Goal: Information Seeking & Learning: Learn about a topic

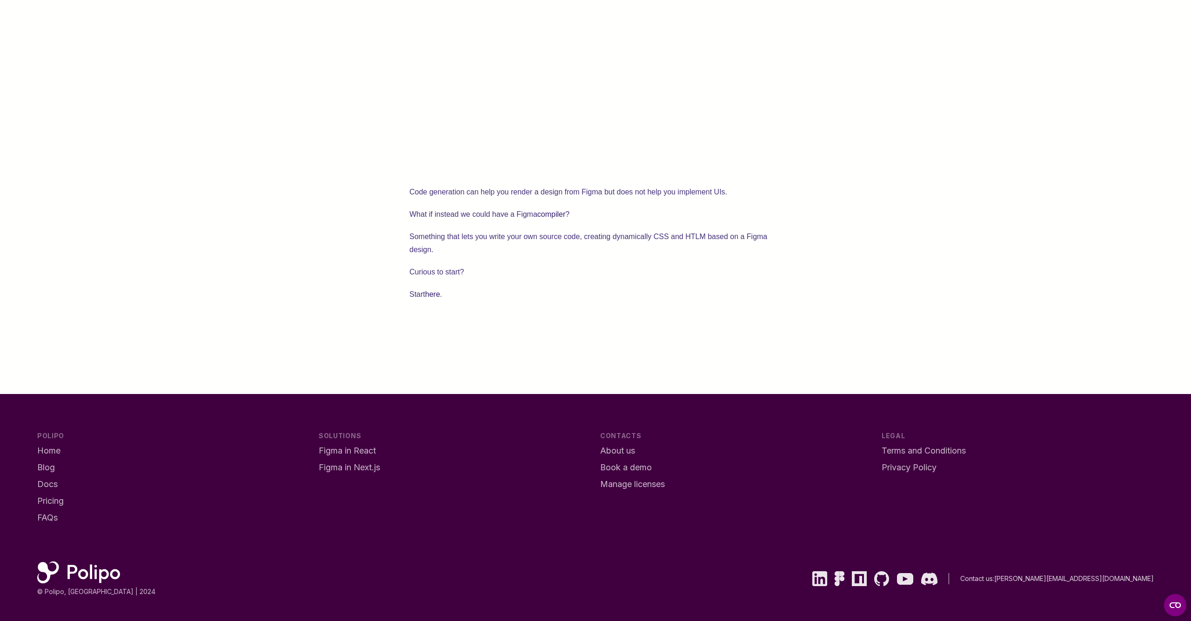
scroll to position [1601, 0]
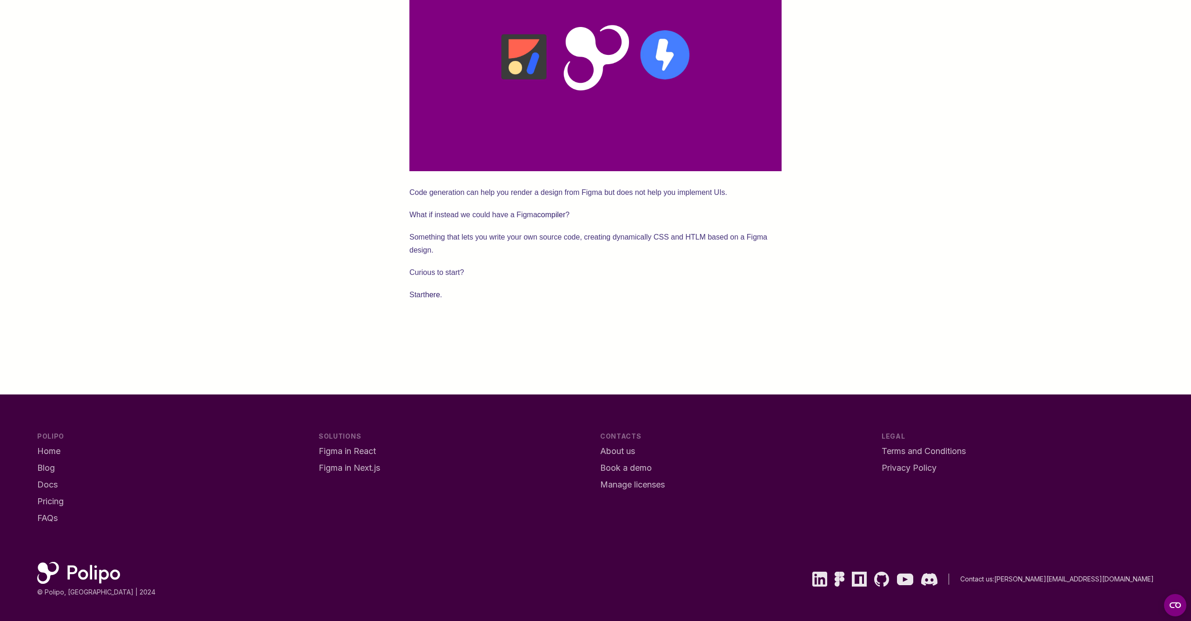
click at [428, 291] on link "here" at bounding box center [432, 295] width 15 height 8
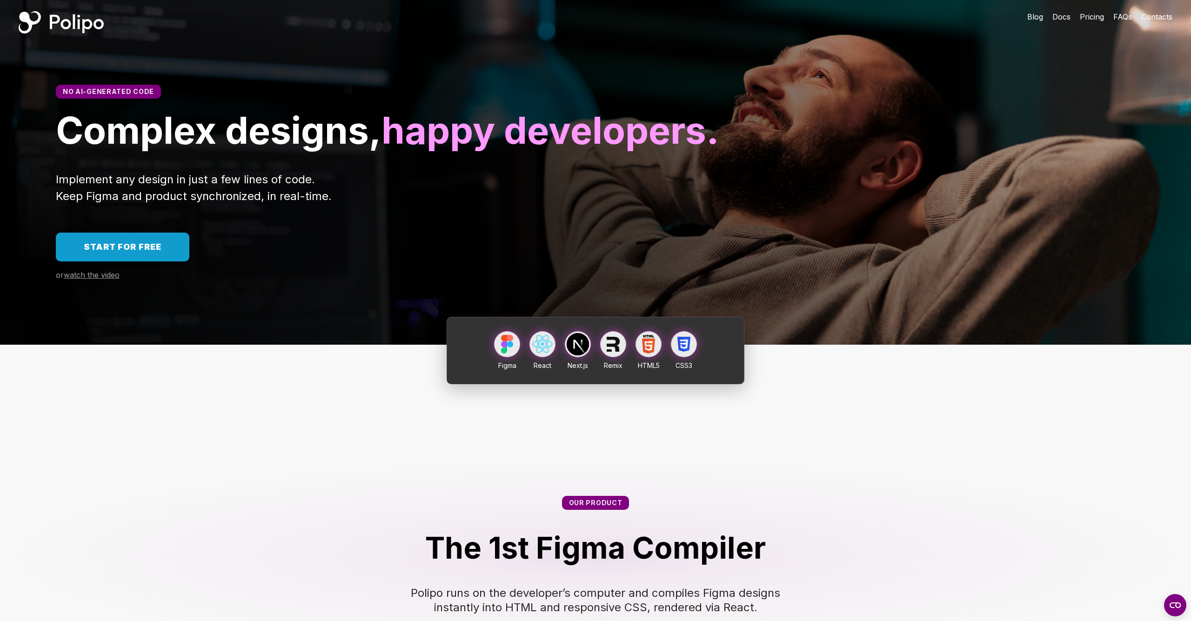
scroll to position [6, 0]
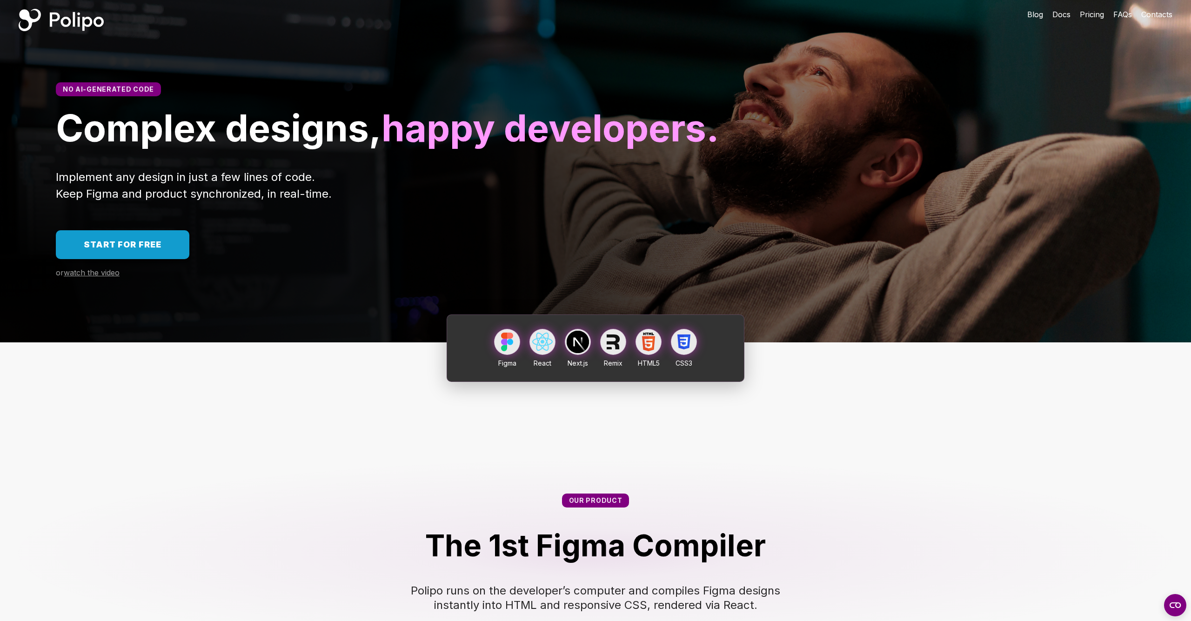
click at [86, 323] on div "No AI-generated code Complex designs, happy developers. Implement any design in…" at bounding box center [595, 193] width 1191 height 297
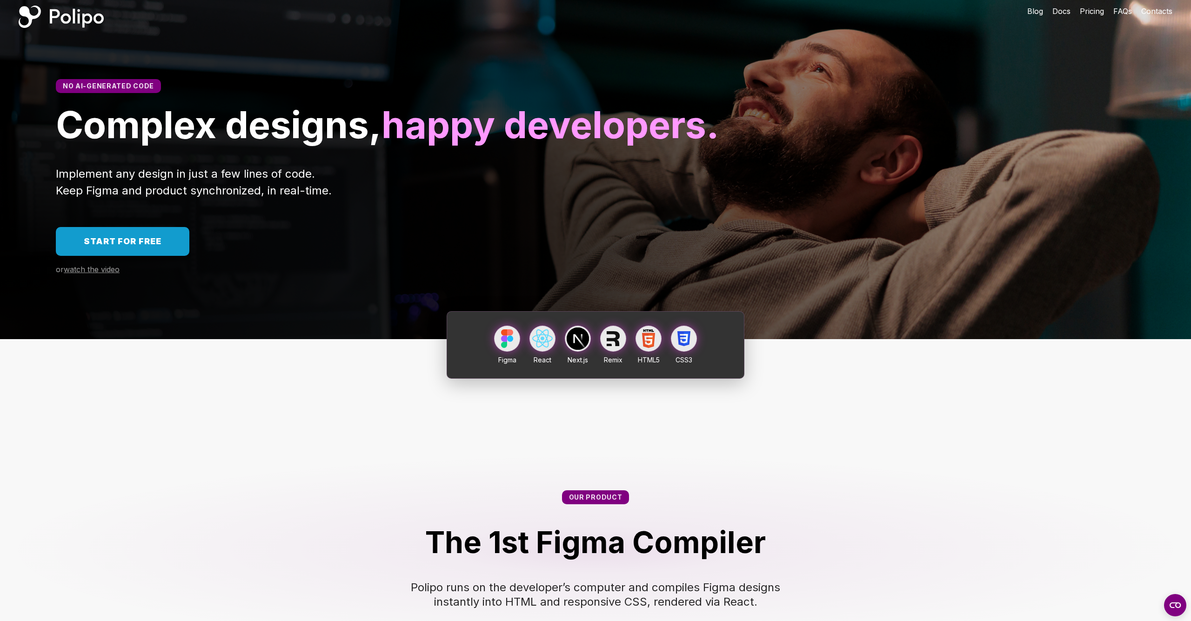
scroll to position [9, 0]
click at [89, 273] on span "watch the video" at bounding box center [92, 268] width 56 height 9
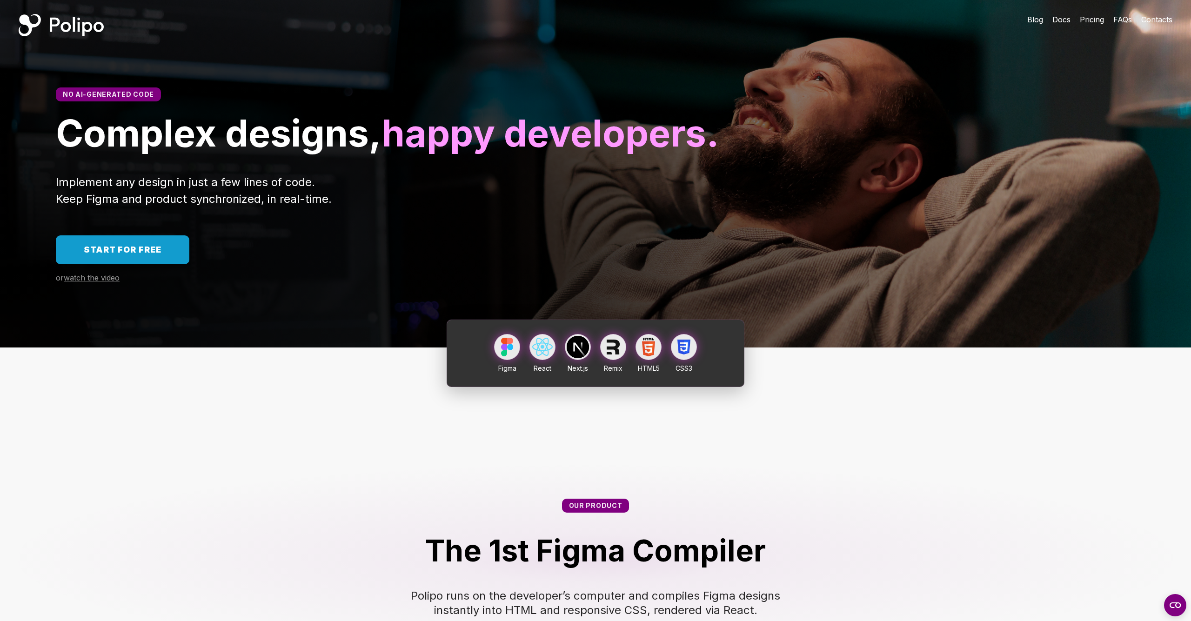
click at [1085, 24] on link "Pricing" at bounding box center [1091, 19] width 24 height 11
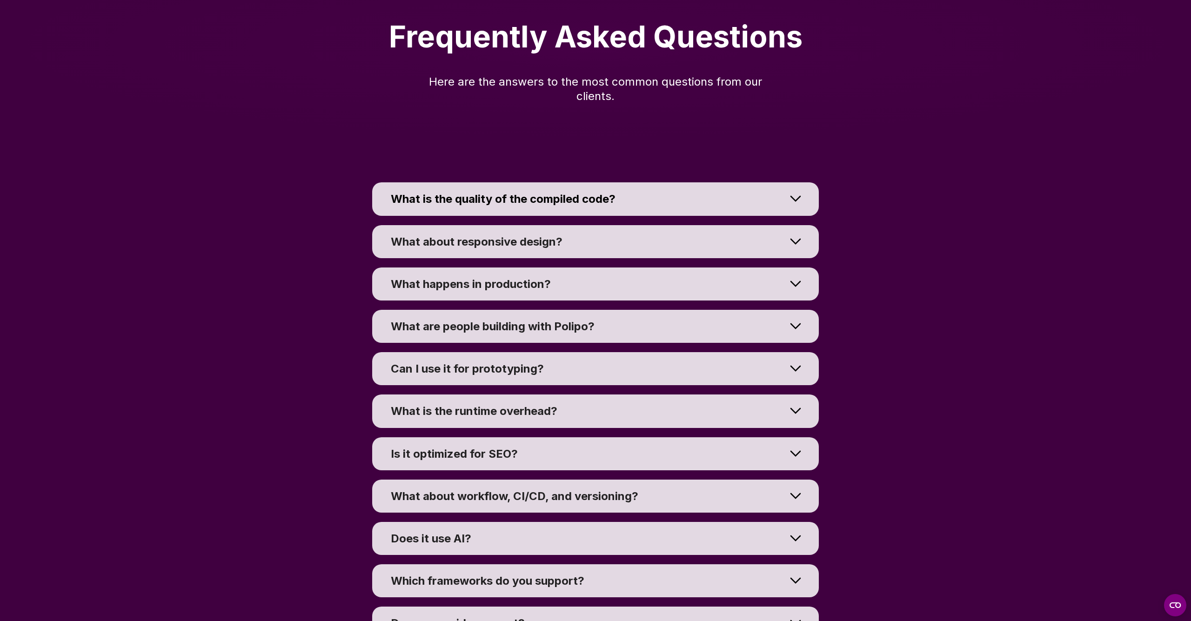
scroll to position [6471, 0]
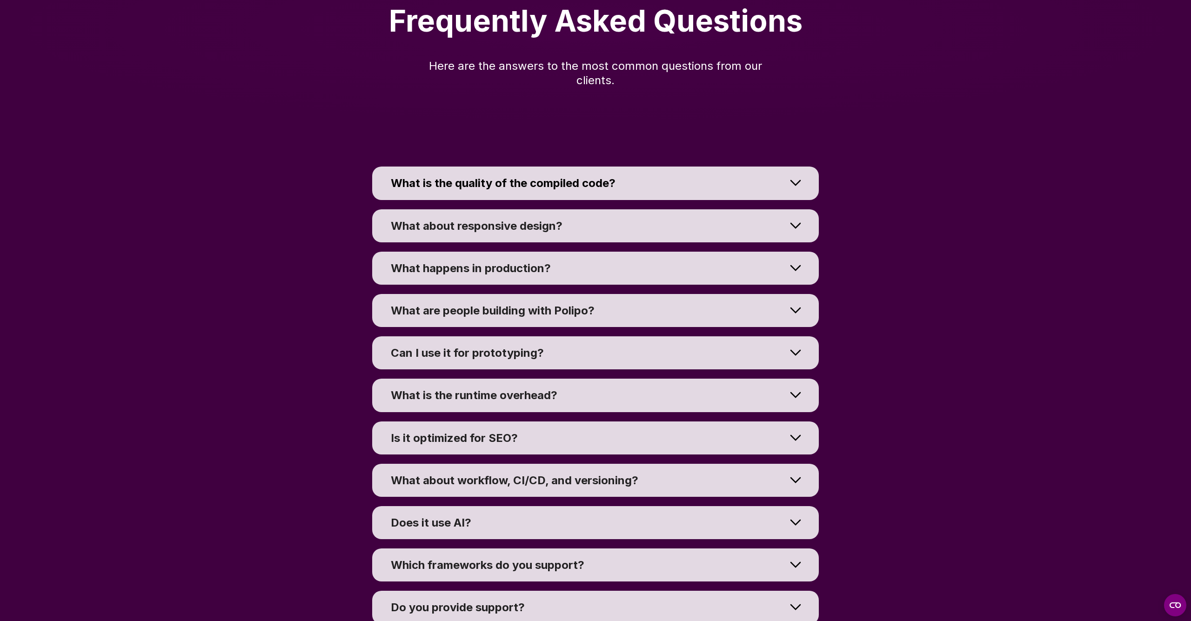
click at [491, 190] on span "What is the quality of the compiled code?" at bounding box center [503, 182] width 225 height 13
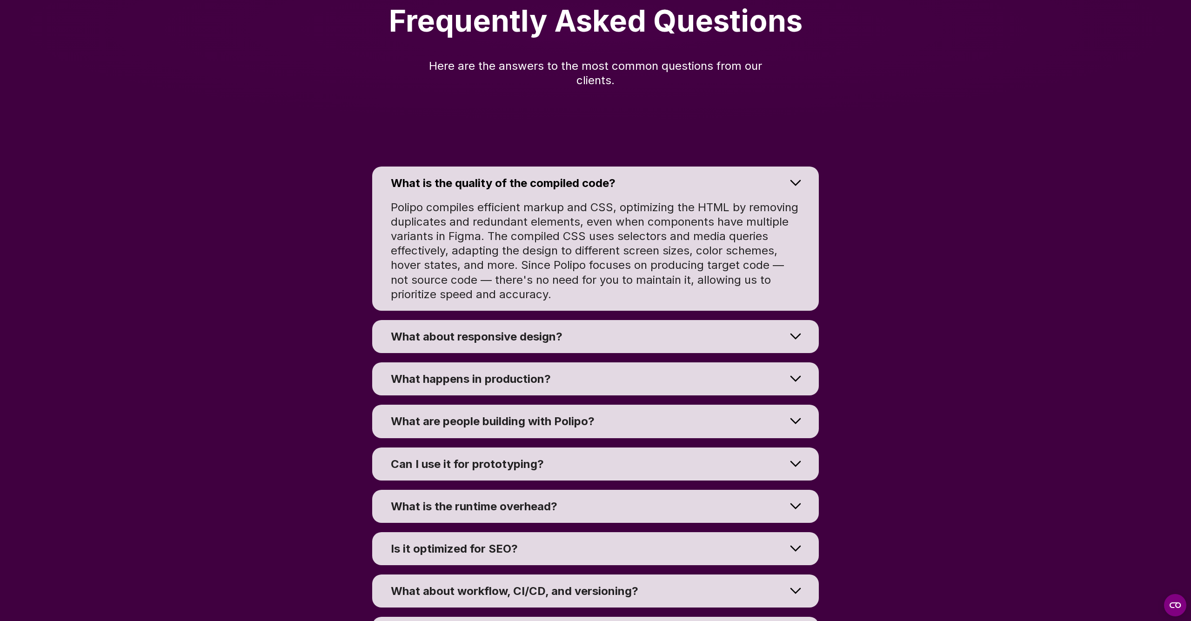
click at [558, 386] on div "What happens in production?" at bounding box center [588, 379] width 395 height 14
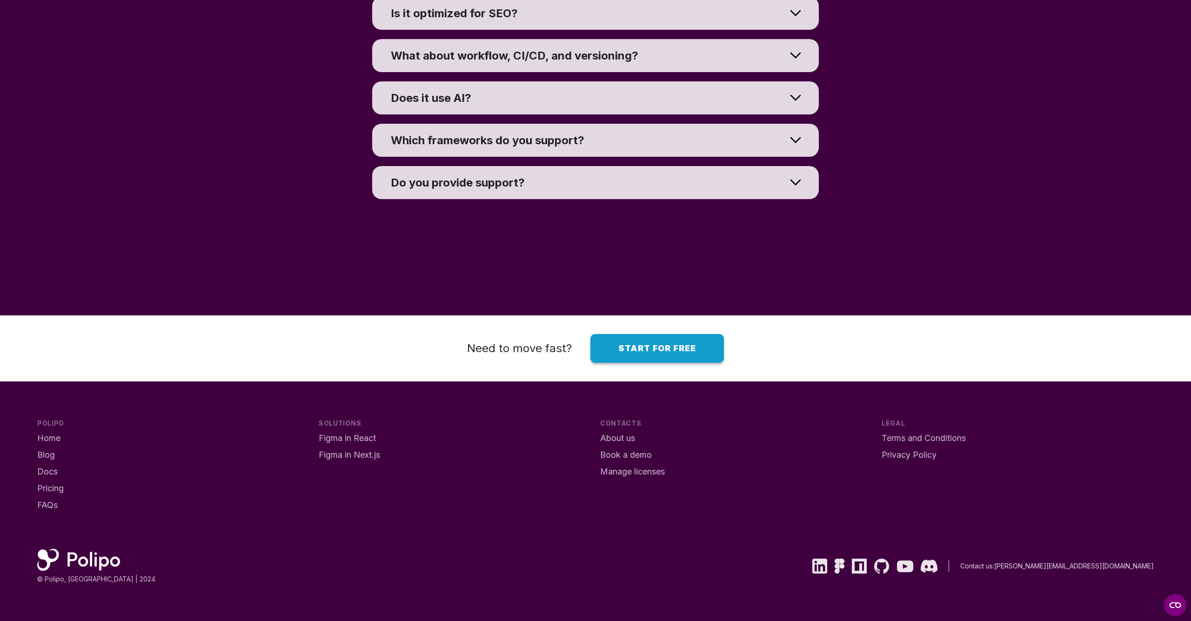
click at [556, 95] on summary "Does it use AI?" at bounding box center [595, 97] width 446 height 33
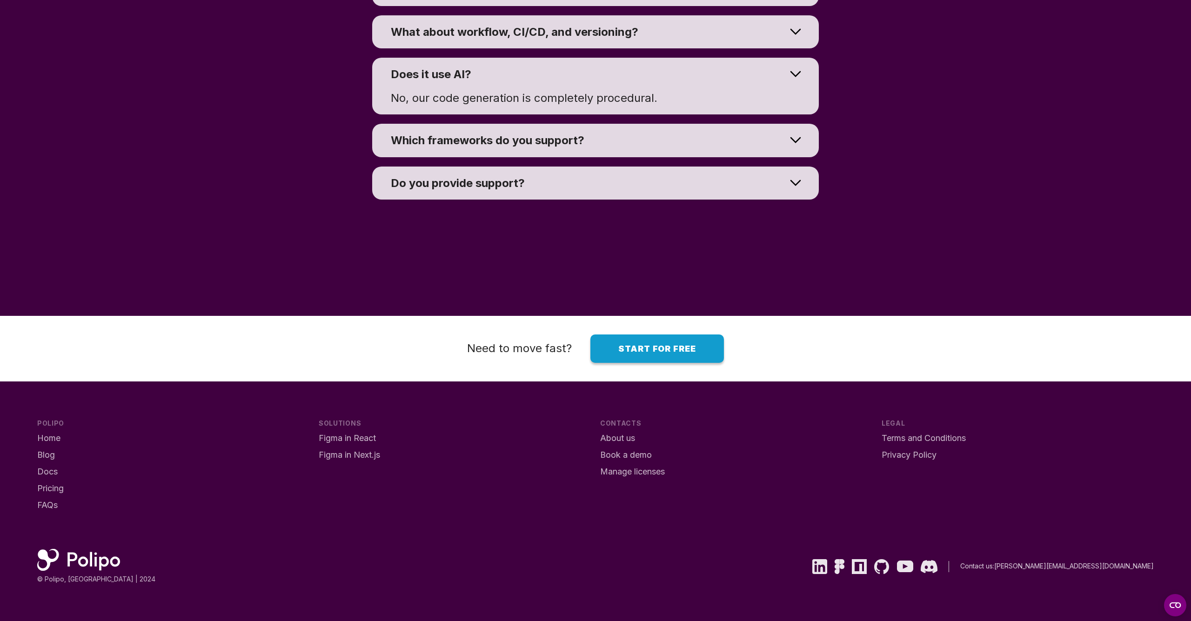
click at [617, 356] on link "Start for free" at bounding box center [656, 348] width 133 height 29
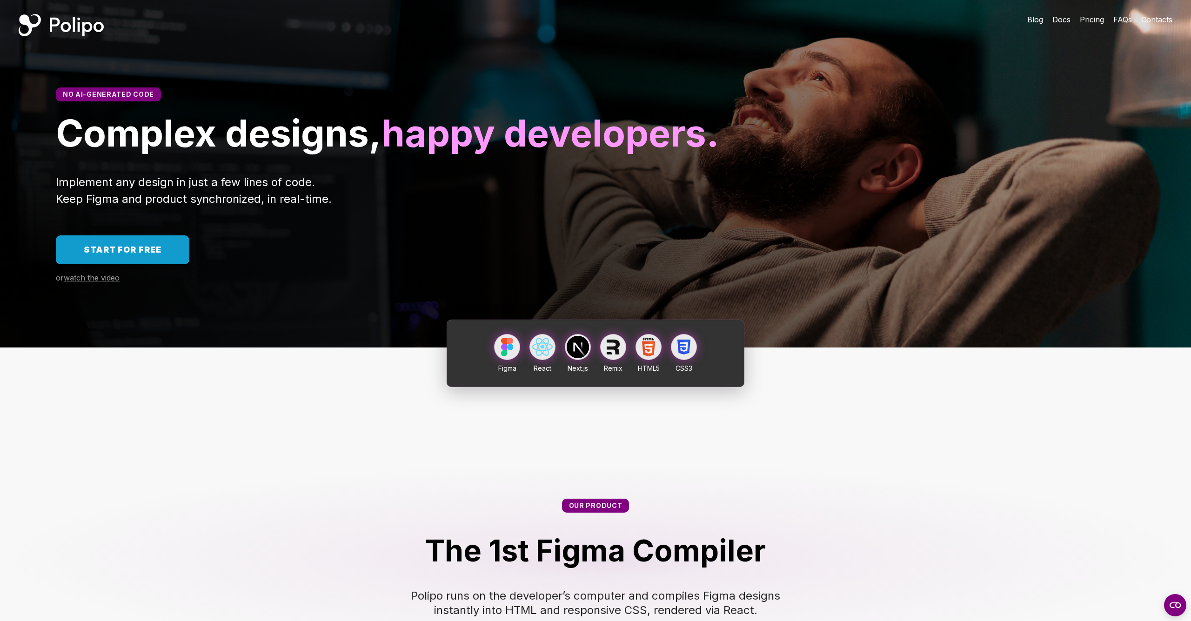
scroll to position [0, 0]
click at [175, 264] on link "Start for free" at bounding box center [122, 249] width 133 height 29
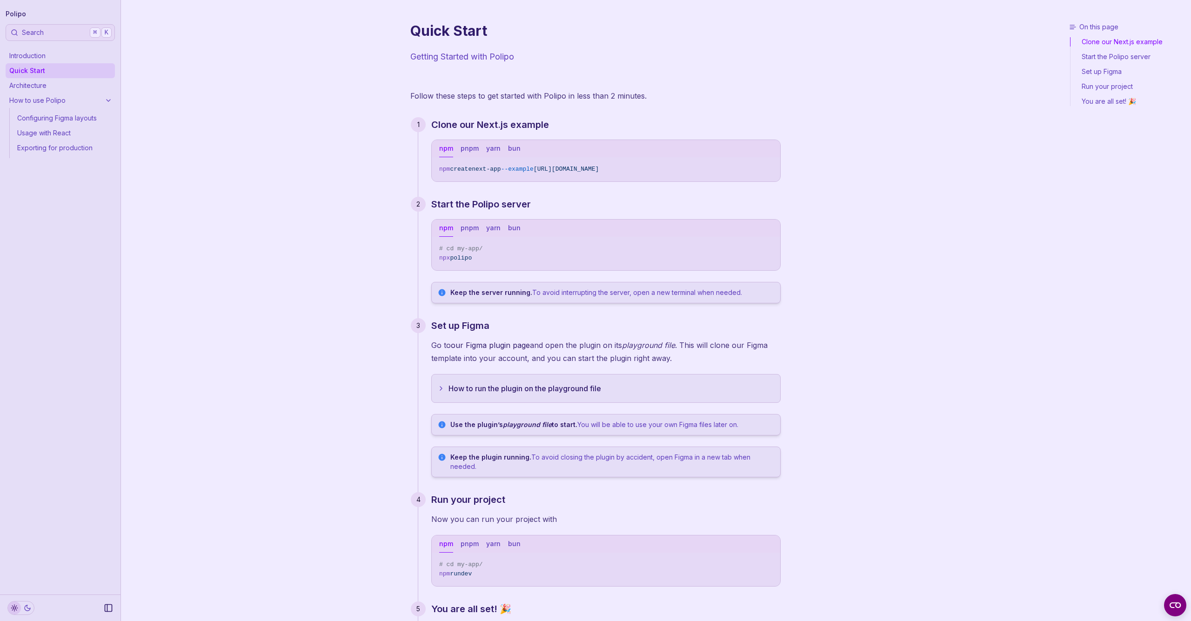
click at [63, 90] on link "Architecture" at bounding box center [60, 85] width 109 height 15
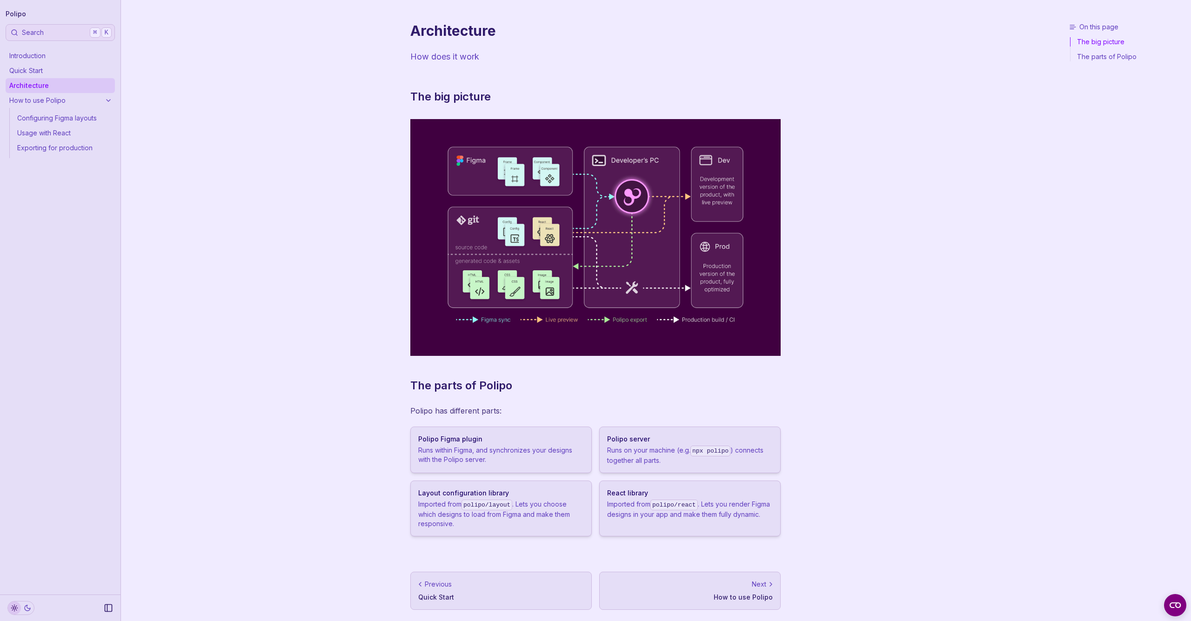
click at [78, 120] on link "Configuring Figma layouts" at bounding box center [63, 118] width 101 height 15
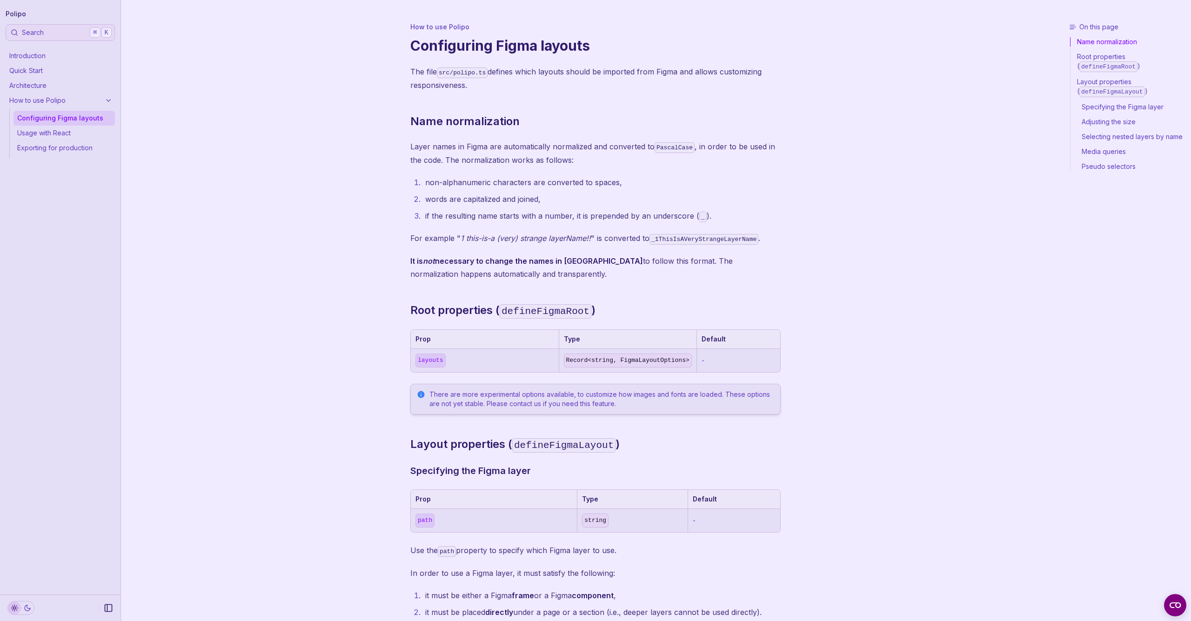
click at [26, 13] on div "Polipo" at bounding box center [60, 13] width 109 height 13
click at [17, 13] on link "Polipo" at bounding box center [16, 13] width 20 height 13
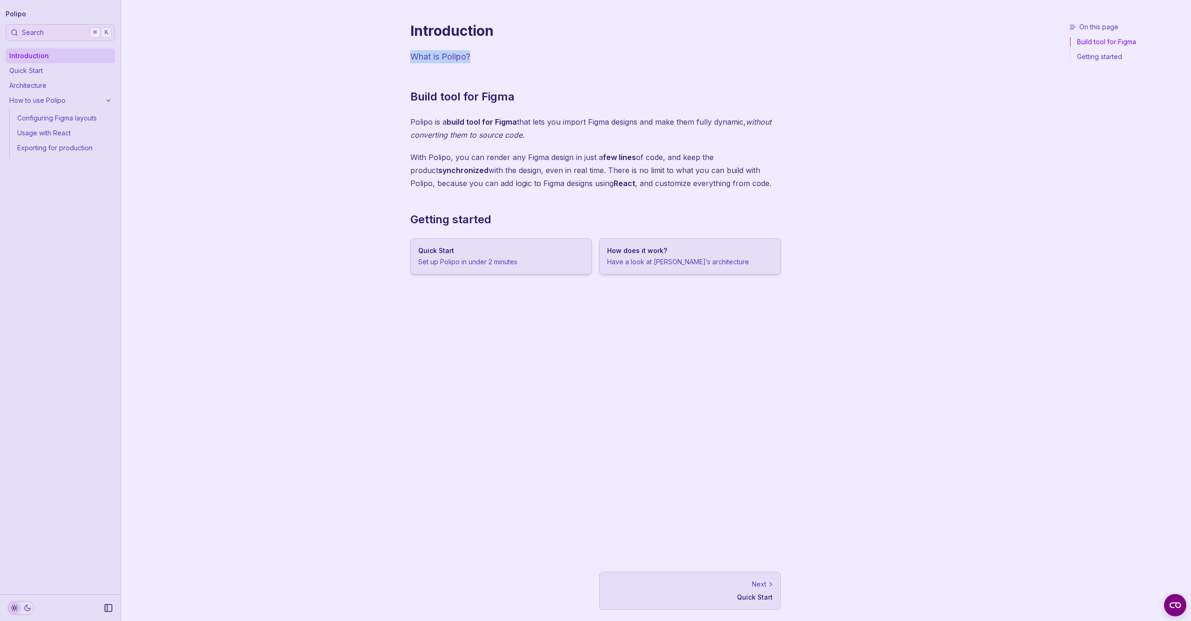
drag, startPoint x: 430, startPoint y: 60, endPoint x: 379, endPoint y: 53, distance: 51.2
click at [380, 53] on div "On this page Build tool for Figma Introduction What is Polipo? Build tool for F…" at bounding box center [595, 310] width 949 height 621
click at [627, 266] on p "Have a look at [PERSON_NAME]’s architecture" at bounding box center [690, 261] width 166 height 9
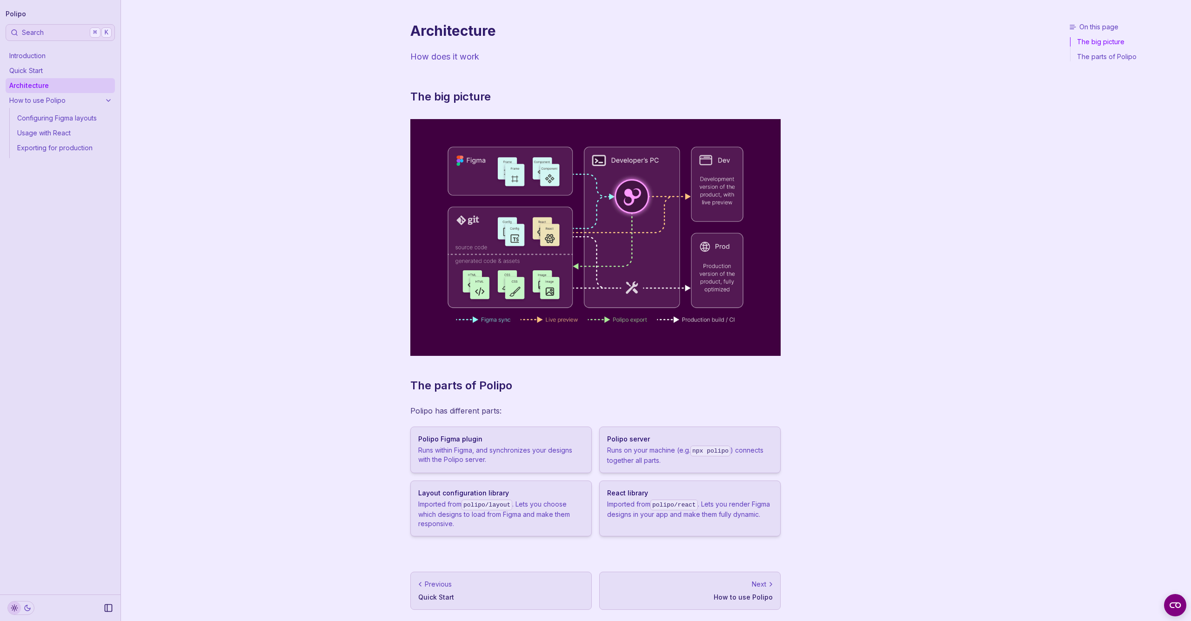
click at [11, 73] on link "Quick Start" at bounding box center [60, 70] width 109 height 15
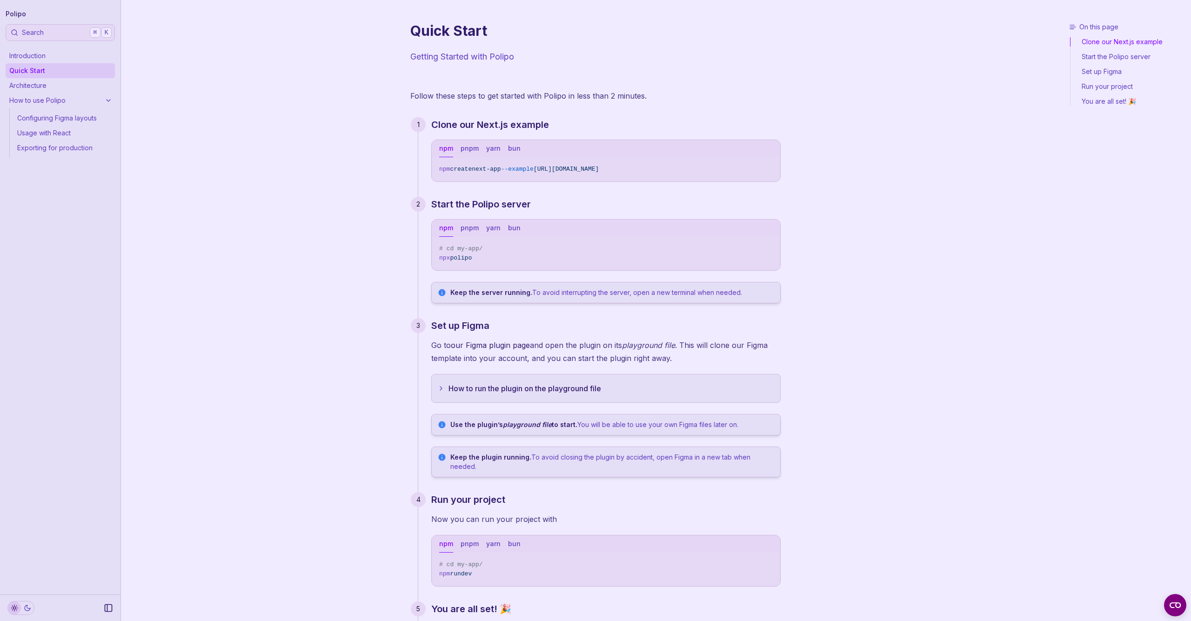
click at [508, 97] on p "Follow these steps to get started with Polipo in less than 2 minutes." at bounding box center [595, 95] width 370 height 13
click at [56, 61] on link "Introduction" at bounding box center [60, 55] width 109 height 15
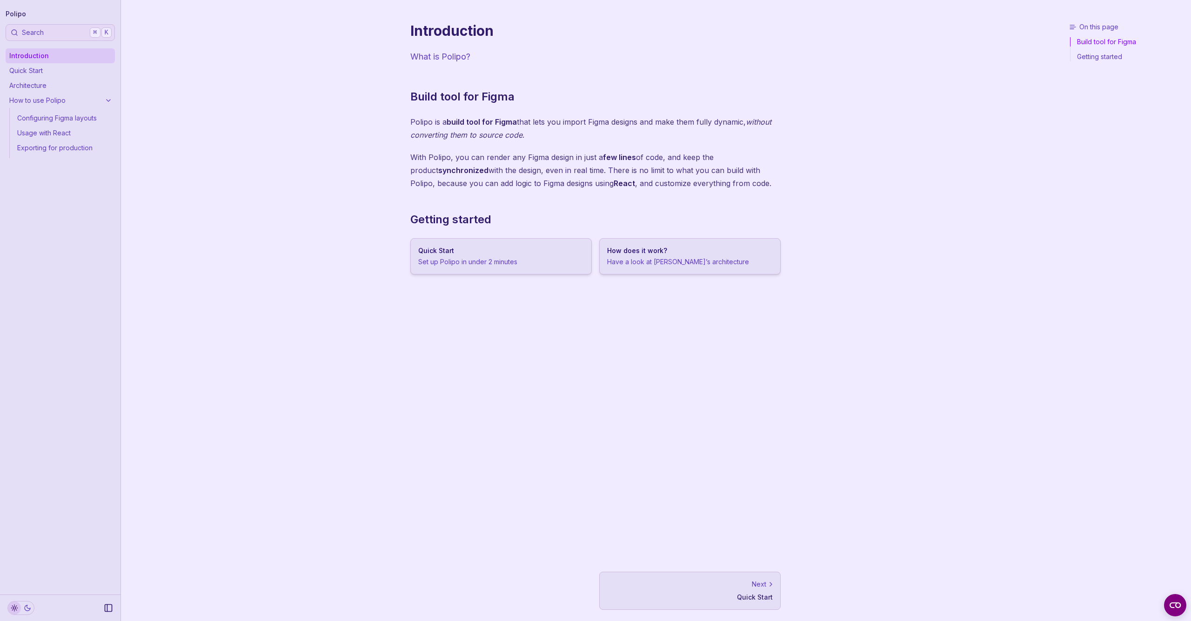
click at [78, 58] on link "Introduction" at bounding box center [60, 55] width 109 height 15
